Goal: Information Seeking & Learning: Learn about a topic

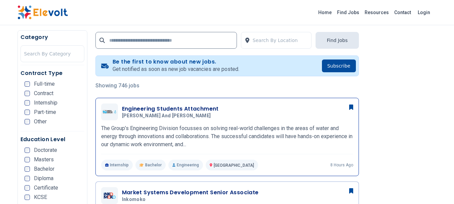
scroll to position [128, 0]
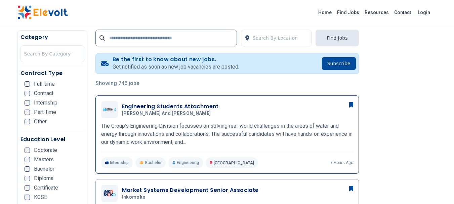
click at [187, 104] on h3 "Engineering Students Attachment" at bounding box center [170, 107] width 97 height 8
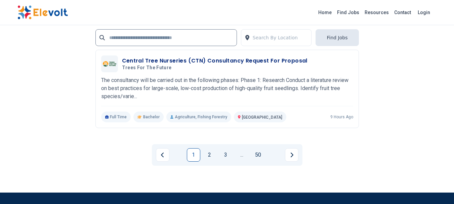
scroll to position [1480, 0]
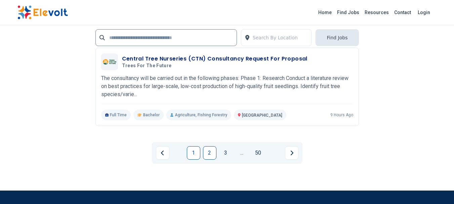
click at [208, 154] on link "2" at bounding box center [209, 152] width 13 height 13
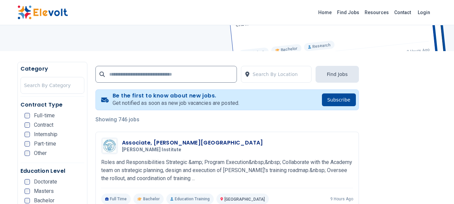
scroll to position [0, 0]
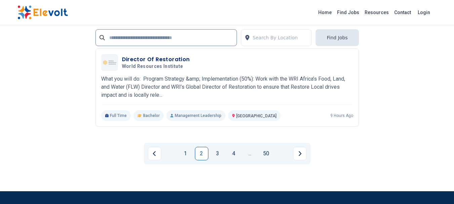
scroll to position [1553, 0]
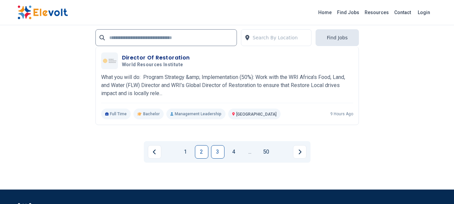
click at [219, 153] on link "3" at bounding box center [217, 151] width 13 height 13
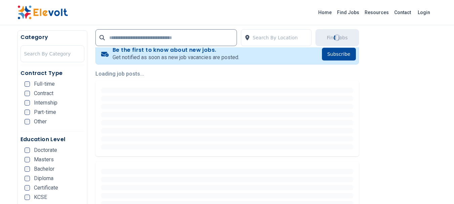
scroll to position [141, 0]
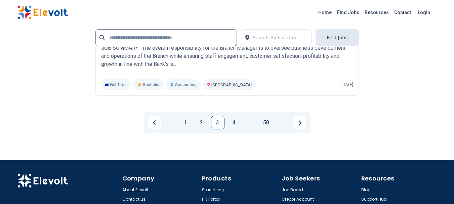
scroll to position [1412, 0]
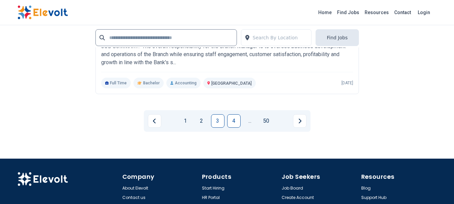
click at [234, 123] on link "4" at bounding box center [233, 120] width 13 height 13
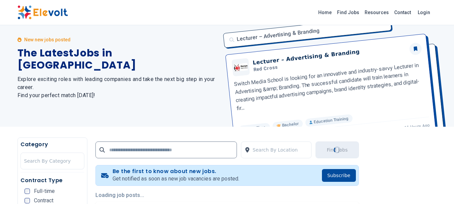
scroll to position [0, 0]
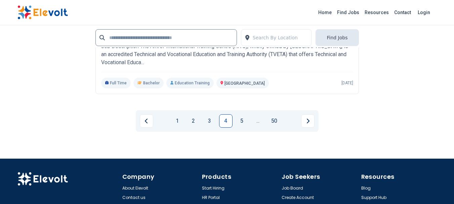
scroll to position [1418, 0]
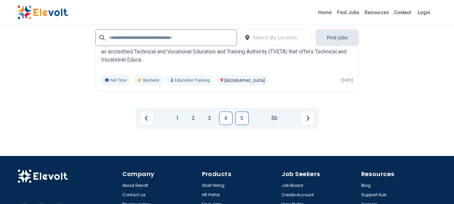
click at [243, 124] on link "5" at bounding box center [241, 118] width 13 height 13
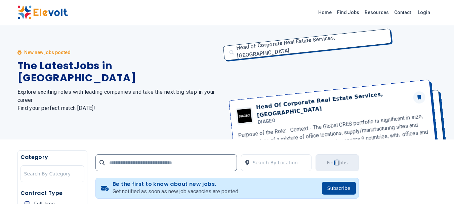
scroll to position [0, 0]
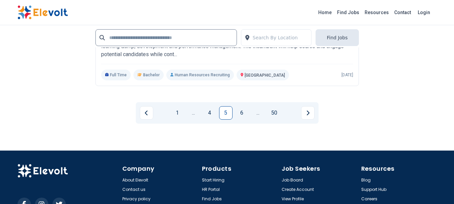
scroll to position [1431, 0]
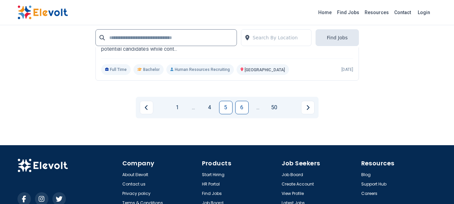
click at [240, 109] on link "6" at bounding box center [241, 107] width 13 height 13
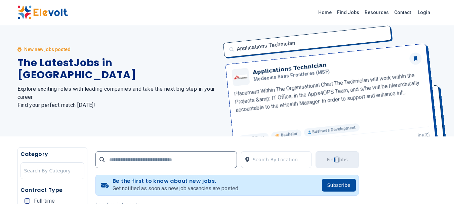
scroll to position [0, 0]
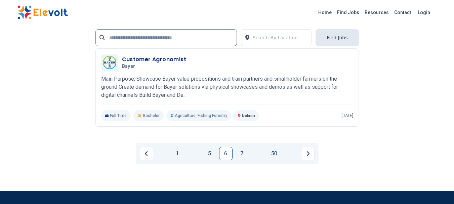
scroll to position [1389, 0]
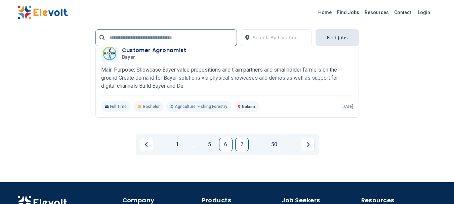
click at [240, 143] on link "7" at bounding box center [241, 144] width 13 height 13
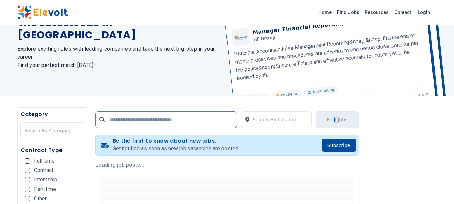
scroll to position [105, 0]
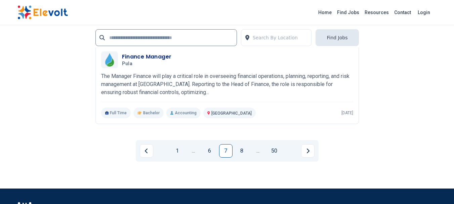
scroll to position [1384, 0]
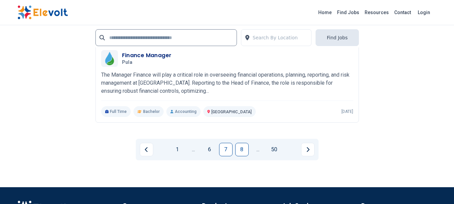
click at [240, 152] on link "8" at bounding box center [241, 149] width 13 height 13
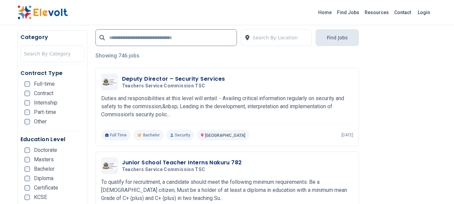
scroll to position [162, 0]
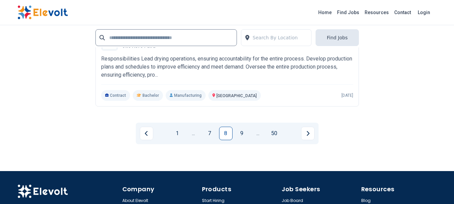
scroll to position [1454, 0]
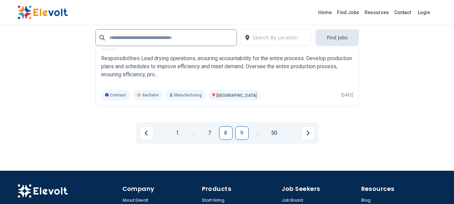
click at [240, 134] on link "9" at bounding box center [241, 132] width 13 height 13
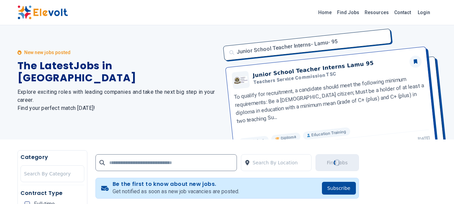
scroll to position [0, 0]
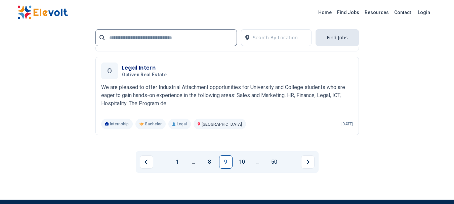
scroll to position [1452, 0]
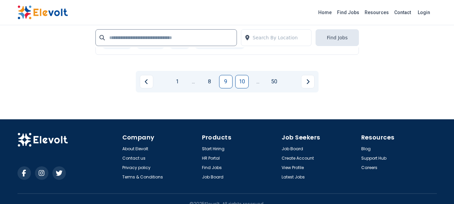
click at [241, 86] on link "10" at bounding box center [241, 81] width 13 height 13
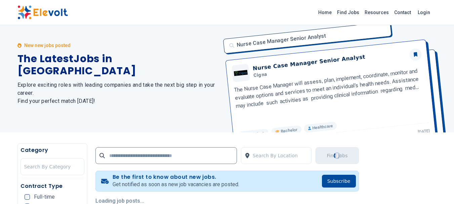
scroll to position [0, 0]
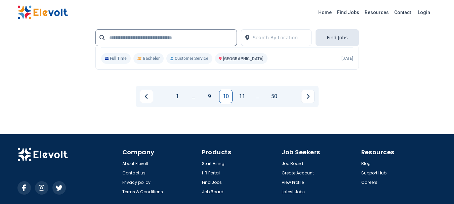
scroll to position [1438, 0]
